Goal: Task Accomplishment & Management: Complete application form

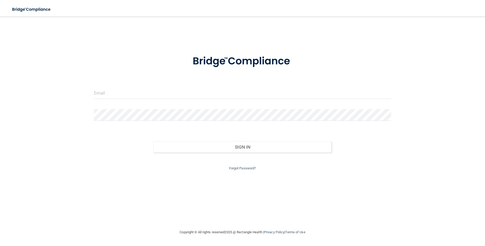
click at [133, 74] on div at bounding box center [242, 61] width 305 height 27
click at [143, 99] on div at bounding box center [242, 95] width 305 height 16
click at [143, 98] on input "email" at bounding box center [242, 93] width 297 height 12
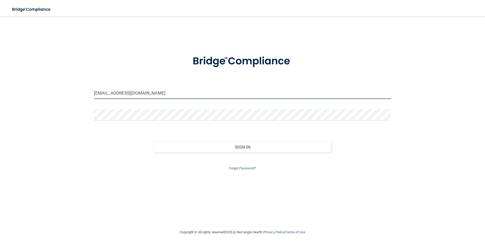
type input "[EMAIL_ADDRESS][DOMAIN_NAME]"
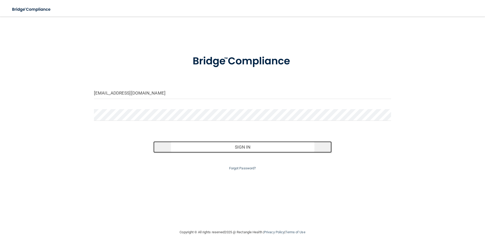
click at [219, 148] on button "Sign In" at bounding box center [243, 146] width 178 height 11
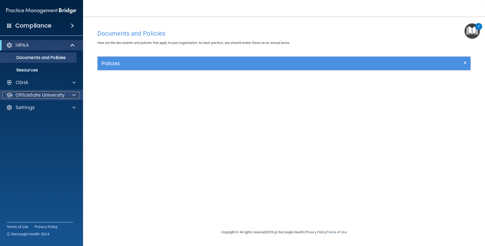
click at [56, 95] on p "OfficeSafe University" at bounding box center [40, 95] width 49 height 6
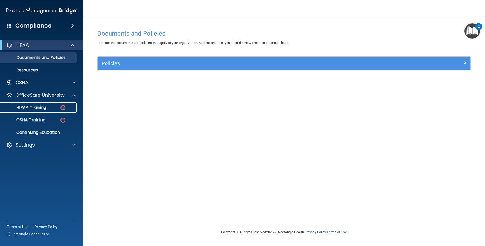
click at [33, 107] on p "HIPAA Training" at bounding box center [24, 107] width 43 height 5
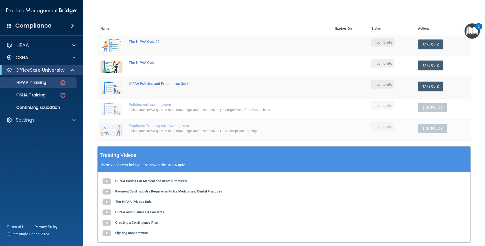
scroll to position [58, 0]
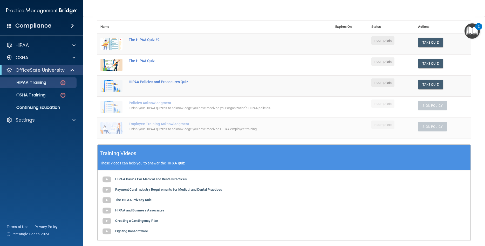
click at [179, 131] on div "Finish your HIPAA quizzes to acknowledge you have received HIPAA employee train…" at bounding box center [218, 129] width 178 height 6
click at [147, 110] on div "Finish your HIPAA quizzes to acknowledge you have received your organization’s …" at bounding box center [218, 108] width 178 height 6
click at [430, 65] on button "Take Quiz" at bounding box center [430, 64] width 25 height 10
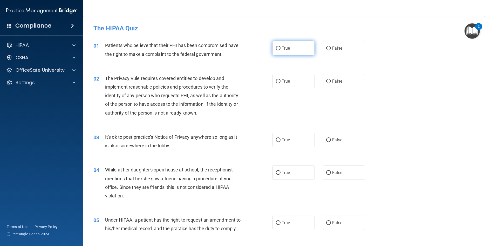
click at [279, 53] on label "True" at bounding box center [294, 48] width 42 height 14
click at [279, 50] on input "True" at bounding box center [278, 48] width 5 height 4
radio input "true"
click at [282, 84] on label "True" at bounding box center [294, 81] width 42 height 14
click at [281, 83] on input "True" at bounding box center [278, 81] width 5 height 4
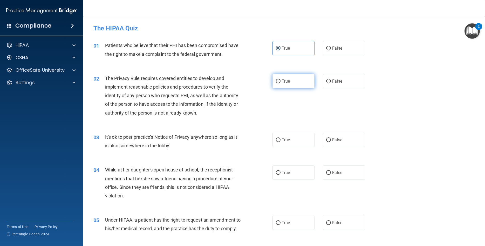
radio input "true"
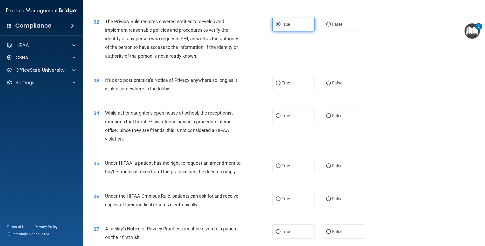
scroll to position [59, 0]
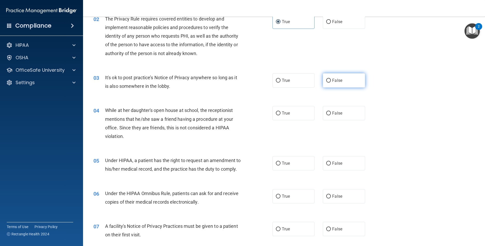
click at [338, 83] on label "False" at bounding box center [344, 80] width 42 height 14
click at [331, 83] on input "False" at bounding box center [329, 81] width 5 height 4
radio input "true"
click at [332, 117] on label "False" at bounding box center [344, 113] width 42 height 14
click at [331, 115] on input "False" at bounding box center [329, 113] width 5 height 4
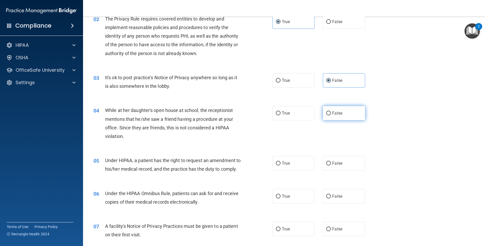
radio input "true"
click at [279, 165] on input "True" at bounding box center [278, 164] width 5 height 4
radio input "true"
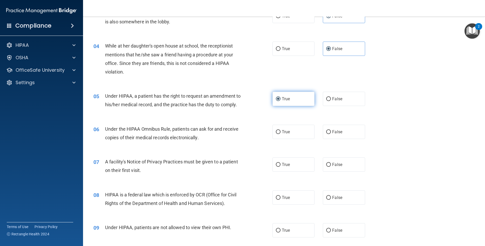
scroll to position [126, 0]
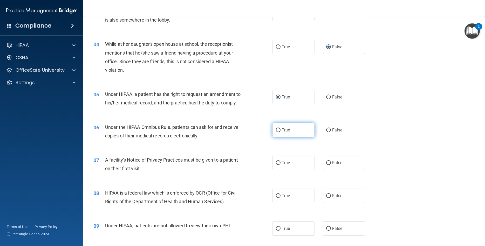
click at [282, 135] on label "True" at bounding box center [294, 130] width 42 height 14
click at [281, 132] on input "True" at bounding box center [278, 130] width 5 height 4
radio input "true"
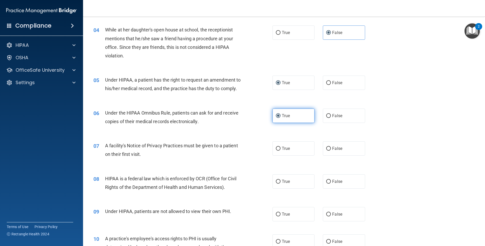
scroll to position [150, 0]
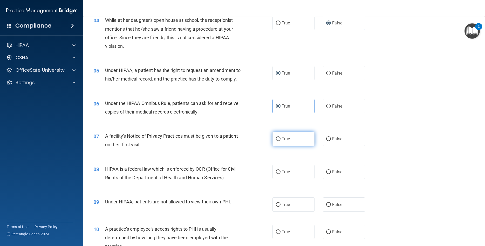
click at [282, 141] on label "True" at bounding box center [294, 139] width 42 height 14
click at [281, 141] on input "True" at bounding box center [278, 139] width 5 height 4
radio input "true"
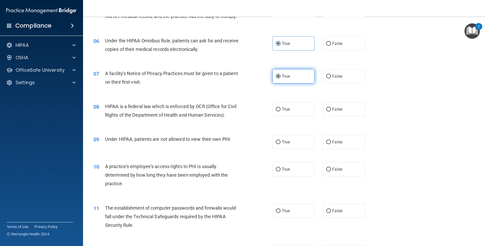
scroll to position [212, 0]
click at [283, 110] on span "True" at bounding box center [286, 108] width 8 height 5
click at [281, 110] on input "True" at bounding box center [278, 109] width 5 height 4
radio input "true"
click at [329, 144] on label "False" at bounding box center [344, 142] width 42 height 14
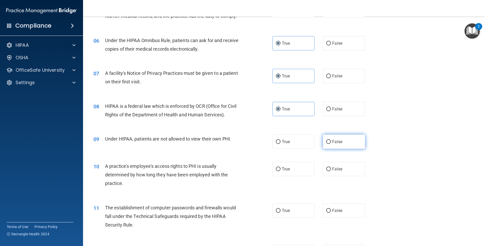
click at [329, 144] on input "False" at bounding box center [329, 142] width 5 height 4
radio input "true"
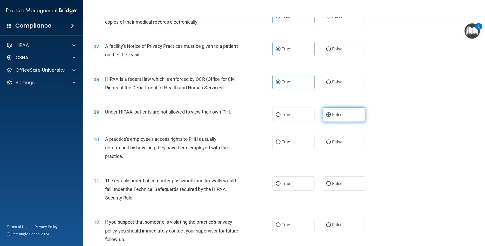
scroll to position [241, 0]
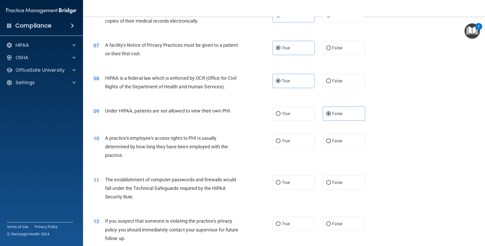
click at [230, 157] on div "A practice's employee's access rights to PHI is usually determined by how long …" at bounding box center [175, 147] width 140 height 26
click at [330, 144] on label "False" at bounding box center [344, 141] width 42 height 14
click at [330, 143] on input "False" at bounding box center [329, 141] width 5 height 4
radio input "true"
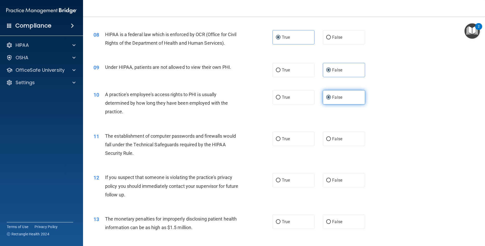
scroll to position [288, 0]
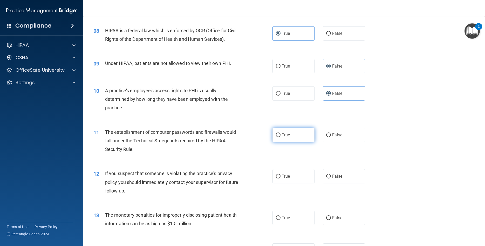
click at [282, 138] on label "True" at bounding box center [294, 135] width 42 height 14
click at [281, 137] on input "True" at bounding box center [278, 135] width 5 height 4
radio input "true"
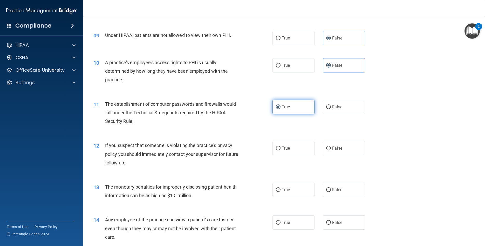
scroll to position [322, 0]
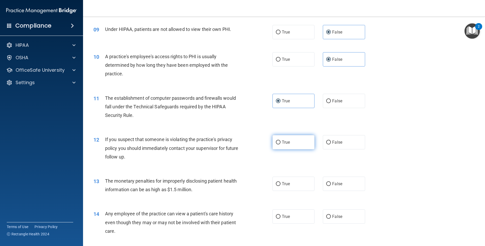
click at [282, 144] on span "True" at bounding box center [286, 142] width 8 height 5
click at [281, 144] on input "True" at bounding box center [278, 143] width 5 height 4
radio input "true"
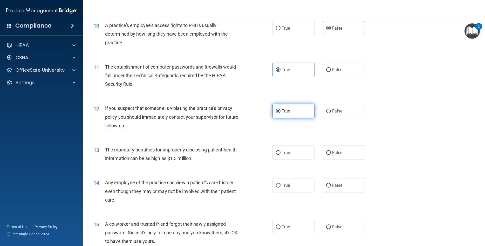
scroll to position [361, 0]
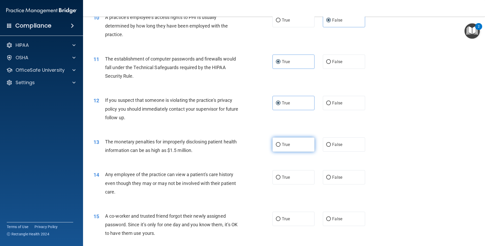
click at [287, 144] on span "True" at bounding box center [286, 144] width 8 height 5
click at [281, 144] on input "True" at bounding box center [278, 145] width 5 height 4
radio input "true"
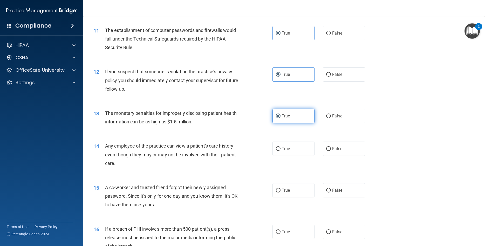
scroll to position [402, 0]
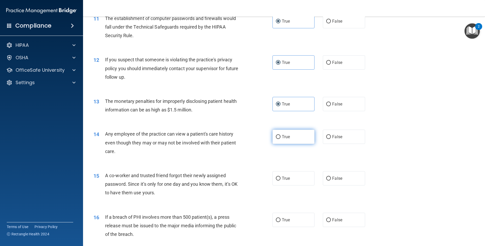
click at [283, 140] on label "True" at bounding box center [294, 137] width 42 height 14
click at [281, 139] on input "True" at bounding box center [278, 137] width 5 height 4
radio input "true"
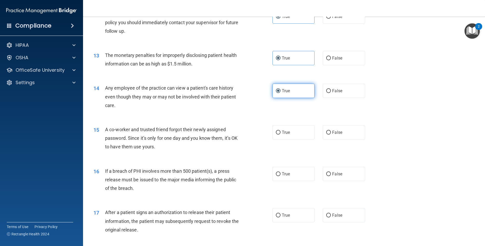
scroll to position [450, 0]
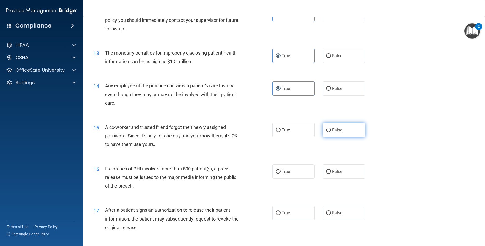
click at [332, 134] on label "False" at bounding box center [344, 130] width 42 height 14
click at [331, 132] on input "False" at bounding box center [329, 130] width 5 height 4
radio input "true"
click at [280, 174] on label "True" at bounding box center [294, 171] width 42 height 14
click at [280, 174] on input "True" at bounding box center [278, 172] width 5 height 4
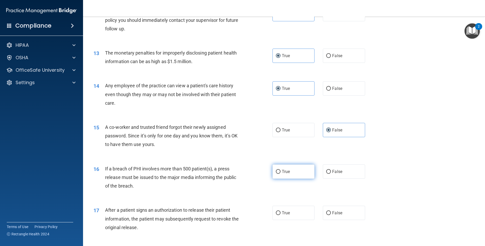
radio input "true"
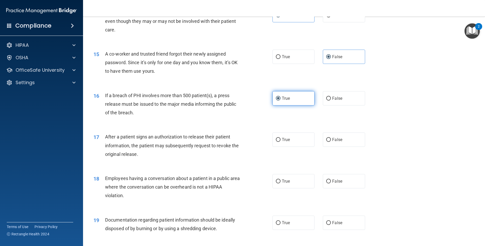
scroll to position [525, 0]
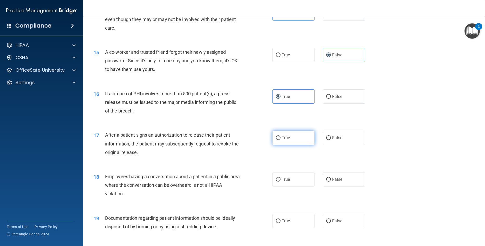
click at [280, 140] on input "True" at bounding box center [278, 138] width 5 height 4
radio input "true"
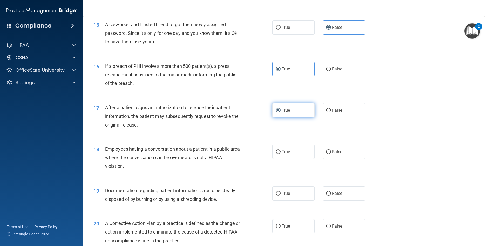
scroll to position [592, 0]
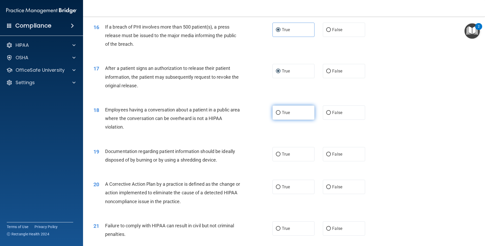
click at [280, 113] on input "True" at bounding box center [278, 113] width 5 height 4
radio input "true"
click at [282, 157] on label "True" at bounding box center [294, 154] width 42 height 14
click at [281, 156] on input "True" at bounding box center [278, 154] width 5 height 4
radio input "true"
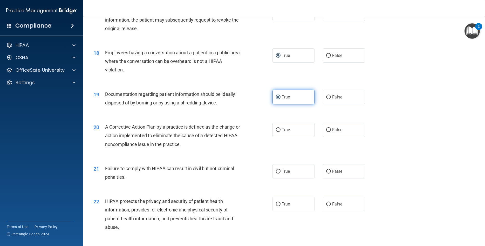
scroll to position [655, 0]
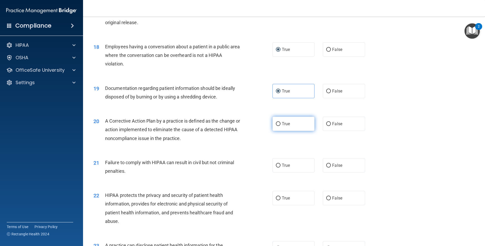
click at [287, 125] on span "True" at bounding box center [286, 123] width 8 height 5
click at [281, 125] on input "True" at bounding box center [278, 124] width 5 height 4
radio input "true"
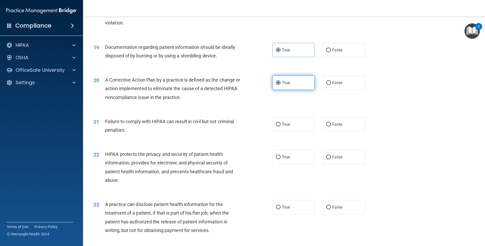
scroll to position [701, 0]
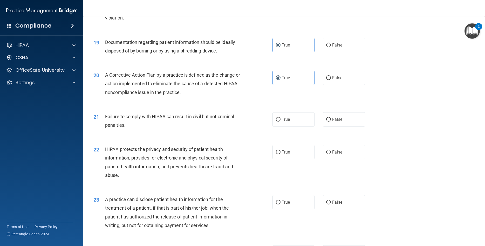
click at [420, 167] on div "22 HIPAA protects the privacy and security of patient health information, provi…" at bounding box center [284, 163] width 389 height 50
click at [56, 178] on accordion "HIPAA Documents and Policies Report an Incident Business Associates Emergency P…" at bounding box center [41, 108] width 83 height 141
click at [278, 126] on label "True" at bounding box center [294, 119] width 42 height 14
click at [278, 122] on input "True" at bounding box center [278, 120] width 5 height 4
radio input "true"
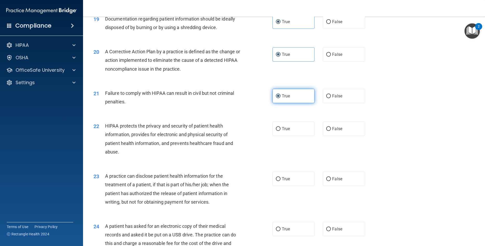
scroll to position [727, 0]
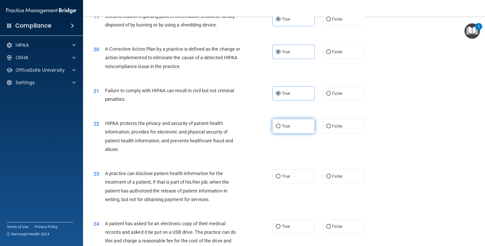
click at [283, 125] on span "True" at bounding box center [286, 126] width 8 height 5
click at [281, 125] on input "True" at bounding box center [278, 126] width 5 height 4
radio input "true"
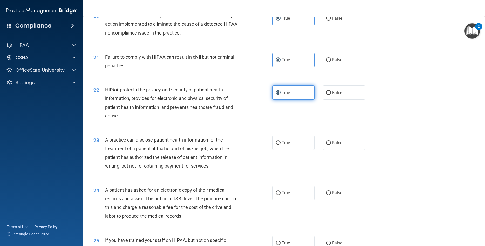
scroll to position [761, 0]
click at [293, 139] on label "True" at bounding box center [294, 142] width 42 height 14
click at [281, 141] on input "True" at bounding box center [278, 143] width 5 height 4
radio input "true"
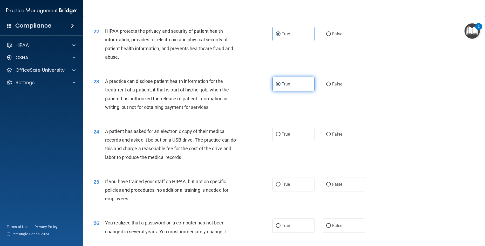
scroll to position [820, 0]
click at [329, 134] on input "False" at bounding box center [329, 134] width 5 height 4
radio input "true"
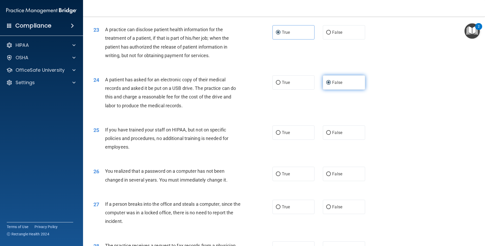
scroll to position [872, 0]
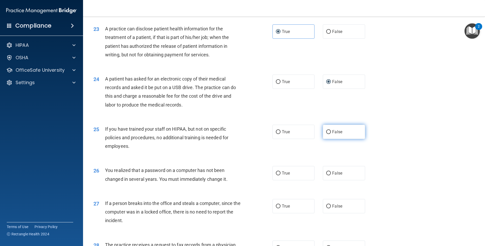
click at [333, 135] on label "False" at bounding box center [344, 132] width 42 height 14
click at [331, 134] on input "False" at bounding box center [329, 132] width 5 height 4
radio input "true"
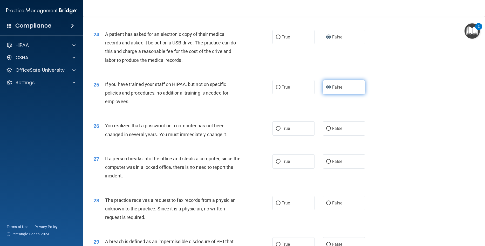
scroll to position [917, 0]
click at [279, 132] on label "True" at bounding box center [294, 128] width 42 height 14
click at [279, 130] on input "True" at bounding box center [278, 129] width 5 height 4
radio input "true"
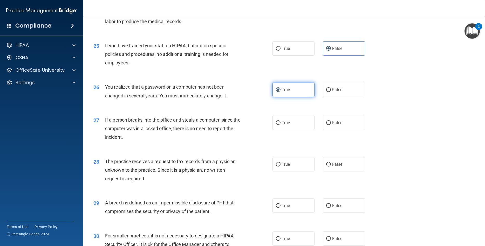
scroll to position [960, 0]
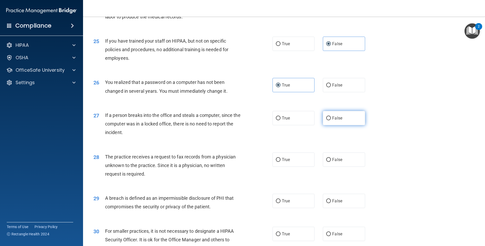
click at [330, 118] on input "False" at bounding box center [329, 118] width 5 height 4
radio input "true"
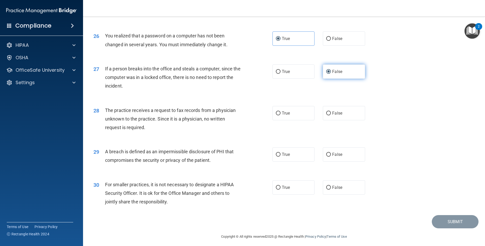
scroll to position [1007, 0]
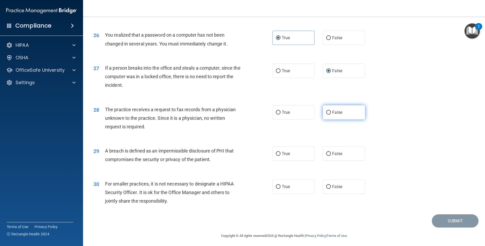
click at [332, 114] on label "False" at bounding box center [344, 112] width 42 height 14
click at [331, 114] on input "False" at bounding box center [329, 113] width 5 height 4
radio input "true"
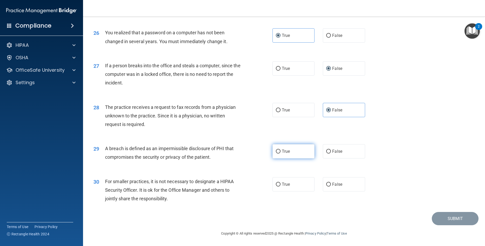
click at [274, 154] on label "True" at bounding box center [294, 151] width 42 height 14
click at [276, 154] on input "True" at bounding box center [278, 152] width 5 height 4
radio input "true"
click at [329, 185] on input "False" at bounding box center [329, 185] width 5 height 4
radio input "true"
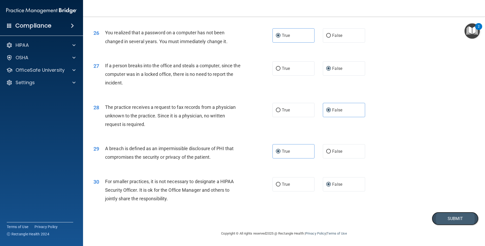
click at [444, 220] on button "Submit" at bounding box center [455, 218] width 47 height 13
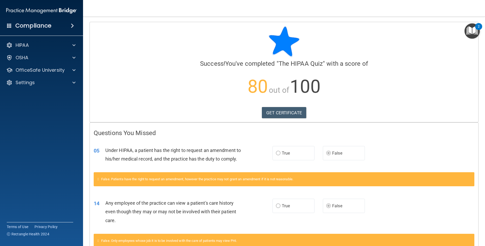
click at [332, 153] on label "False" at bounding box center [344, 153] width 42 height 14
click at [275, 155] on label "True" at bounding box center [294, 153] width 42 height 14
click at [334, 153] on span "False" at bounding box center [337, 153] width 10 height 5
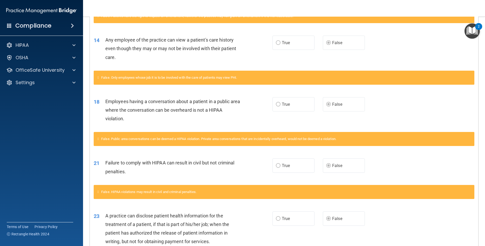
scroll to position [163, 0]
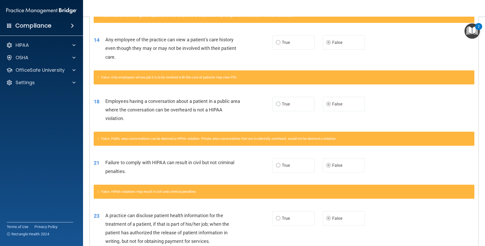
click at [365, 122] on div "18 Employees having a conversation about a patient in a public area where the c…" at bounding box center [284, 111] width 389 height 42
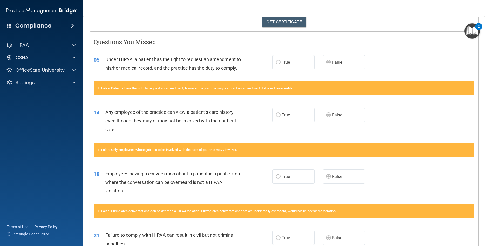
scroll to position [0, 0]
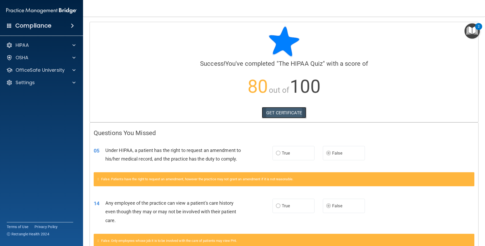
click at [296, 114] on link "GET CERTIFICATE" at bounding box center [284, 112] width 44 height 11
click at [32, 63] on div "OSHA" at bounding box center [41, 57] width 83 height 10
click at [31, 58] on div "OSHA" at bounding box center [34, 58] width 64 height 6
click at [45, 94] on p "OfficeSafe University" at bounding box center [40, 95] width 49 height 6
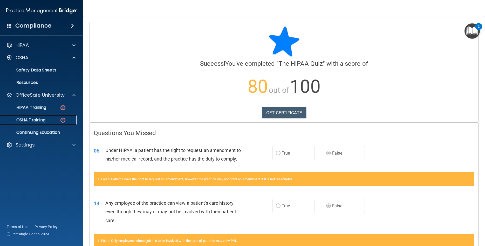
click at [44, 119] on p "OSHA Training" at bounding box center [24, 119] width 42 height 5
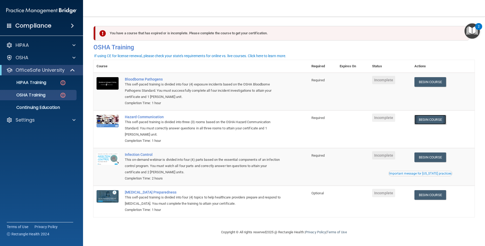
click at [443, 118] on link "Begin Course" at bounding box center [431, 120] width 32 height 10
click at [440, 122] on link "Begin Course" at bounding box center [431, 120] width 32 height 10
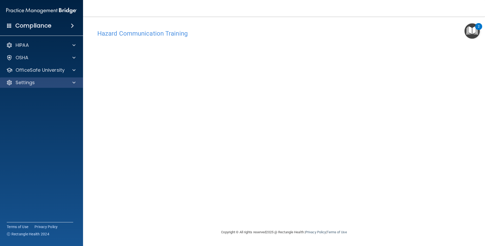
click at [15, 86] on div "Settings" at bounding box center [41, 82] width 83 height 10
click at [19, 87] on div "Settings" at bounding box center [41, 82] width 83 height 10
click at [25, 81] on p "Settings" at bounding box center [25, 82] width 19 height 6
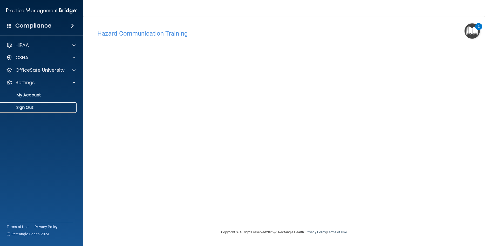
click at [29, 106] on p "Sign Out" at bounding box center [38, 107] width 71 height 5
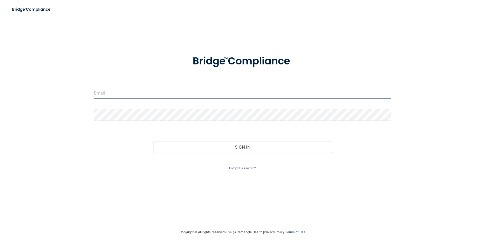
click at [142, 94] on input "email" at bounding box center [242, 93] width 297 height 12
type input "[EMAIL_ADDRESS][DOMAIN_NAME]"
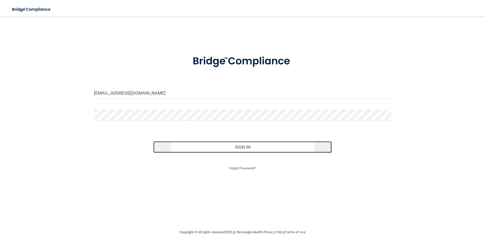
click at [270, 146] on button "Sign In" at bounding box center [243, 146] width 178 height 11
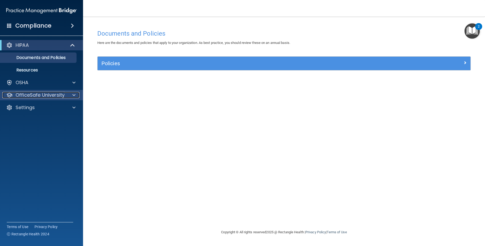
click at [35, 96] on p "OfficeSafe University" at bounding box center [40, 95] width 49 height 6
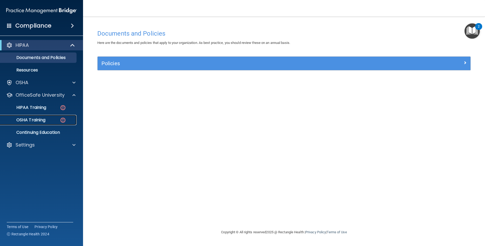
click at [38, 120] on p "OSHA Training" at bounding box center [24, 119] width 42 height 5
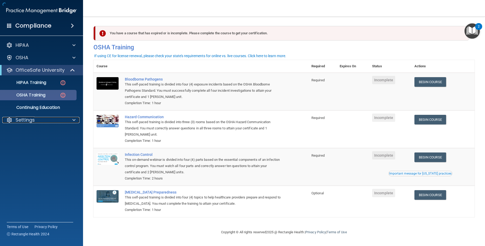
click at [38, 120] on div "Settings" at bounding box center [34, 120] width 64 height 6
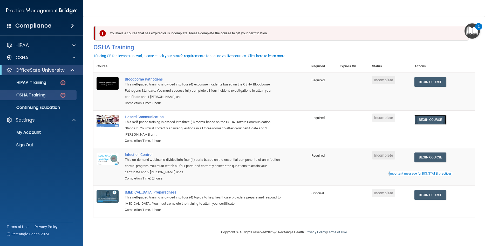
click at [440, 118] on link "Begin Course" at bounding box center [431, 120] width 32 height 10
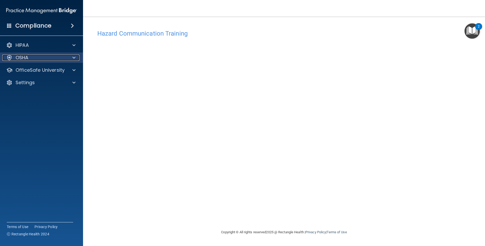
click at [17, 61] on p "OSHA" at bounding box center [22, 58] width 13 height 6
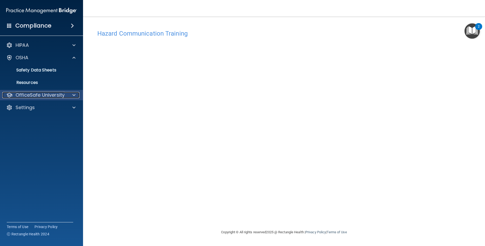
click at [48, 97] on p "OfficeSafe University" at bounding box center [40, 95] width 49 height 6
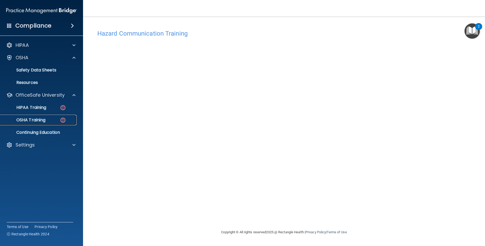
click at [61, 121] on img at bounding box center [63, 120] width 6 height 6
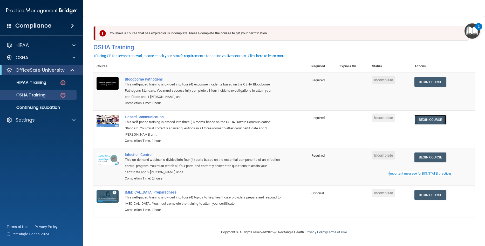
click at [426, 119] on link "Begin Course" at bounding box center [431, 120] width 32 height 10
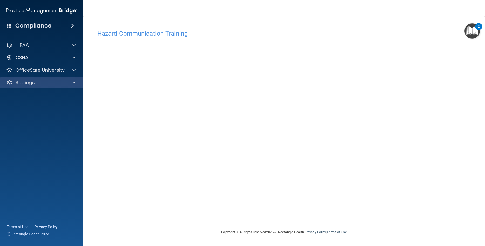
click at [29, 79] on div "Settings" at bounding box center [41, 82] width 83 height 10
click at [19, 80] on p "Settings" at bounding box center [25, 82] width 19 height 6
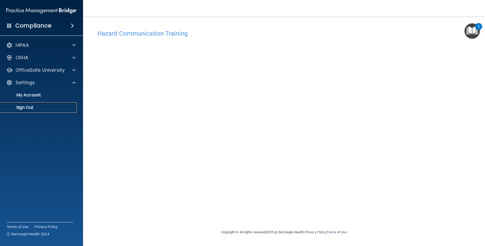
click at [23, 107] on p "Sign Out" at bounding box center [38, 107] width 71 height 5
